Goal: Find specific page/section: Find specific page/section

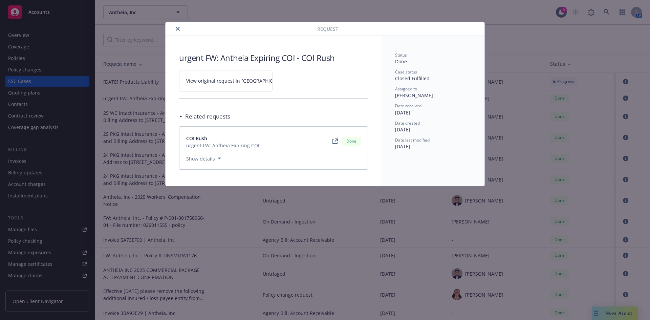
click at [179, 29] on icon "close" at bounding box center [178, 29] width 4 height 4
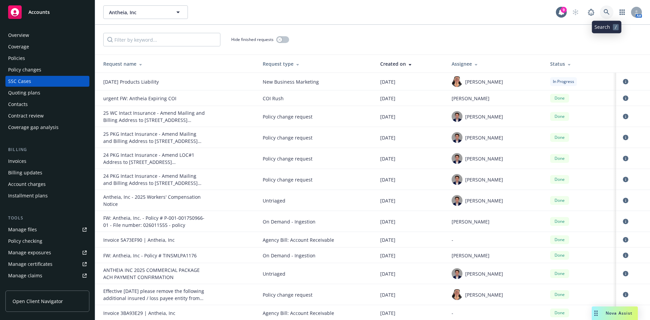
click at [604, 12] on link at bounding box center [607, 12] width 14 height 14
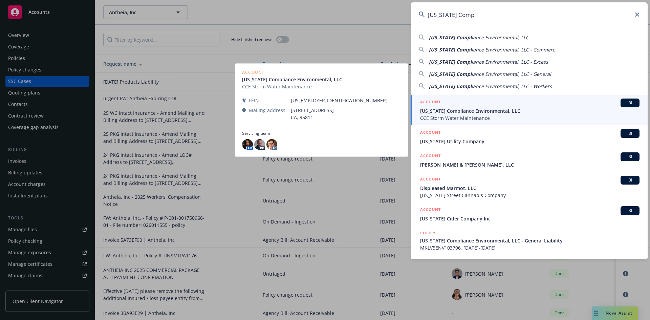
type input "[US_STATE] Compl"
click at [510, 114] on span "[US_STATE] Compliance Environmental, LLC" at bounding box center [529, 110] width 219 height 7
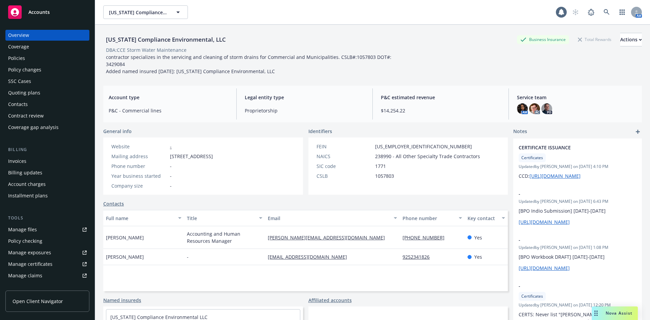
click at [49, 59] on div "Policies" at bounding box center [47, 58] width 79 height 11
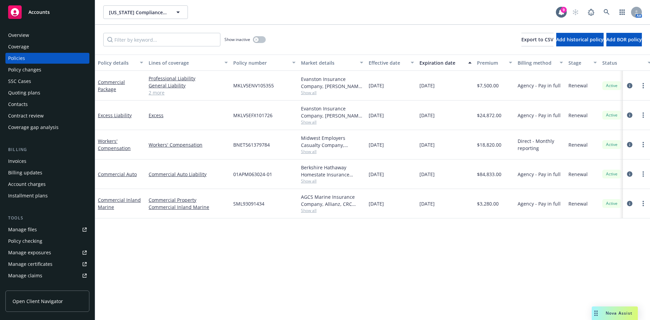
click at [28, 35] on div "Overview" at bounding box center [18, 35] width 21 height 11
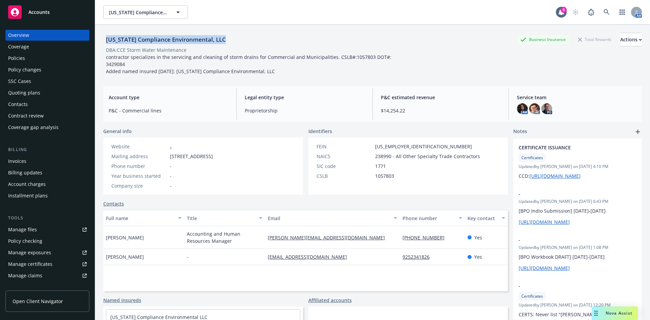
drag, startPoint x: 121, startPoint y: 40, endPoint x: 224, endPoint y: 36, distance: 102.7
click at [224, 36] on div "[US_STATE] Compliance Environmental, LLC" at bounding box center [165, 39] width 125 height 9
copy div "[US_STATE] Compliance Environmental, LLC"
click at [364, 34] on div "[US_STATE] Compliance Environmental, LLC Business Insurance Total Rewards Actio…" at bounding box center [372, 40] width 539 height 14
